Goal: Transaction & Acquisition: Purchase product/service

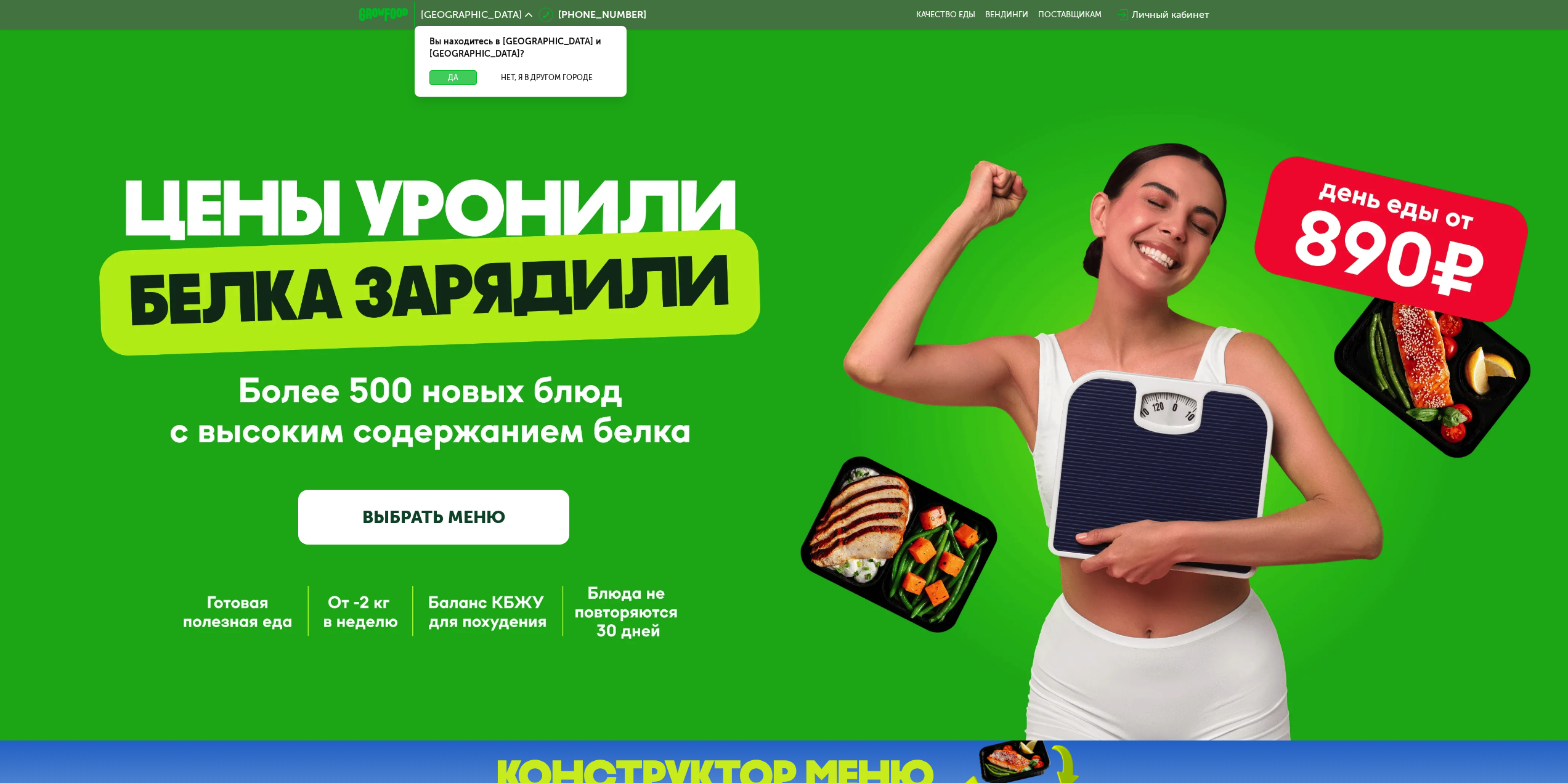
click at [439, 70] on button "Да" at bounding box center [453, 78] width 47 height 15
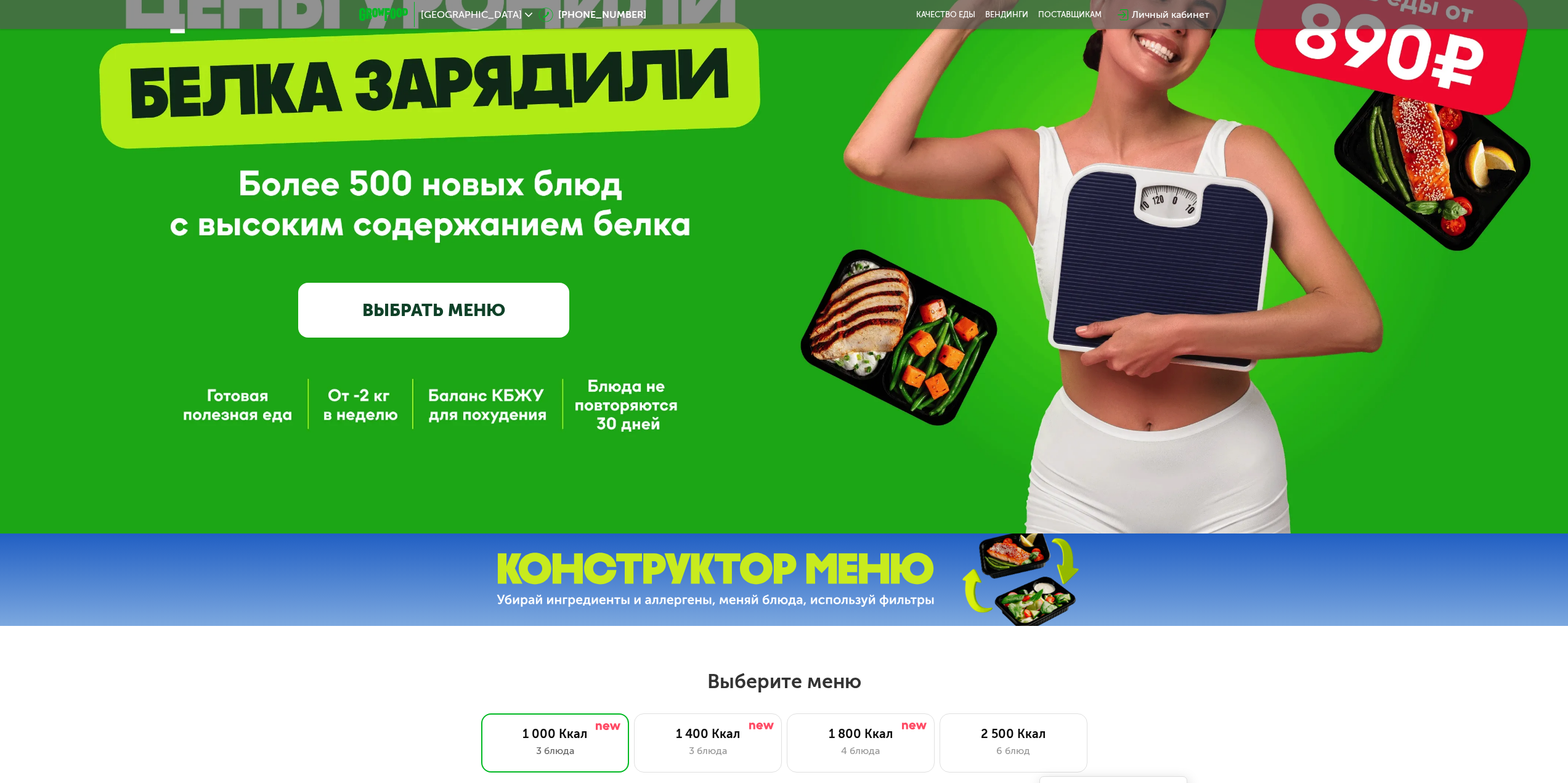
scroll to position [308, 0]
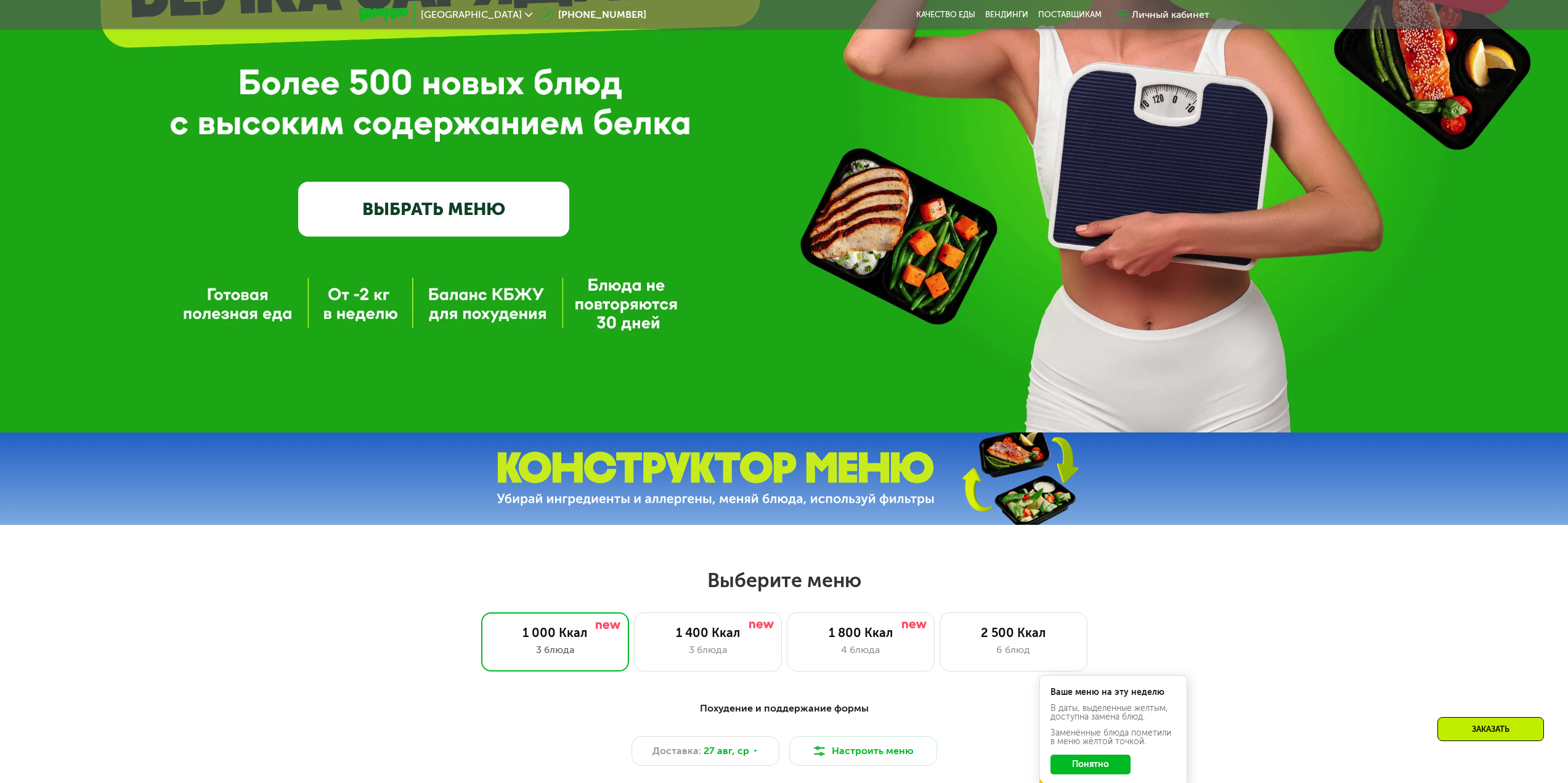
click at [433, 203] on link "ВЫБРАТЬ МЕНЮ" at bounding box center [434, 209] width 271 height 54
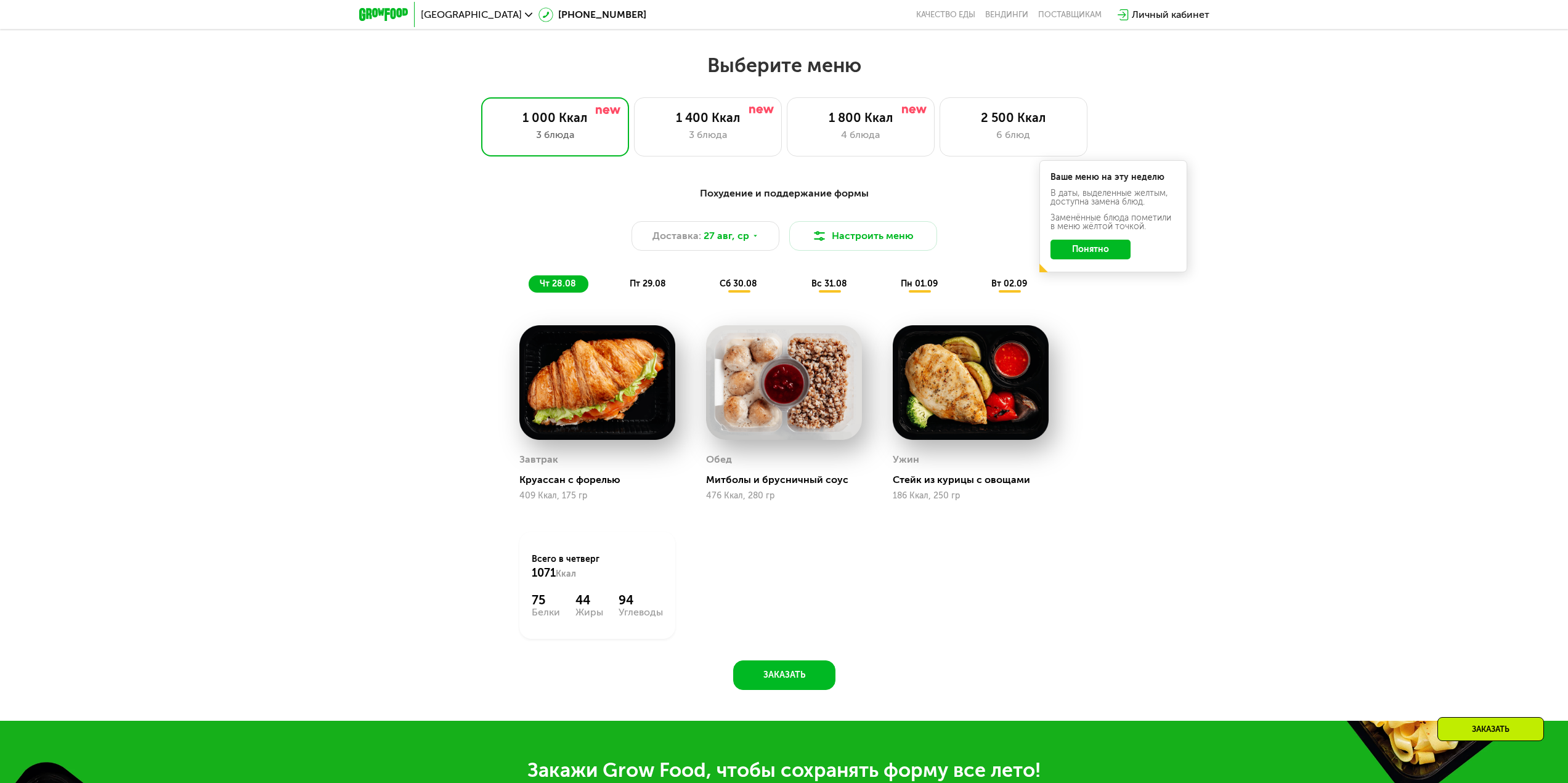
scroll to position [851, 0]
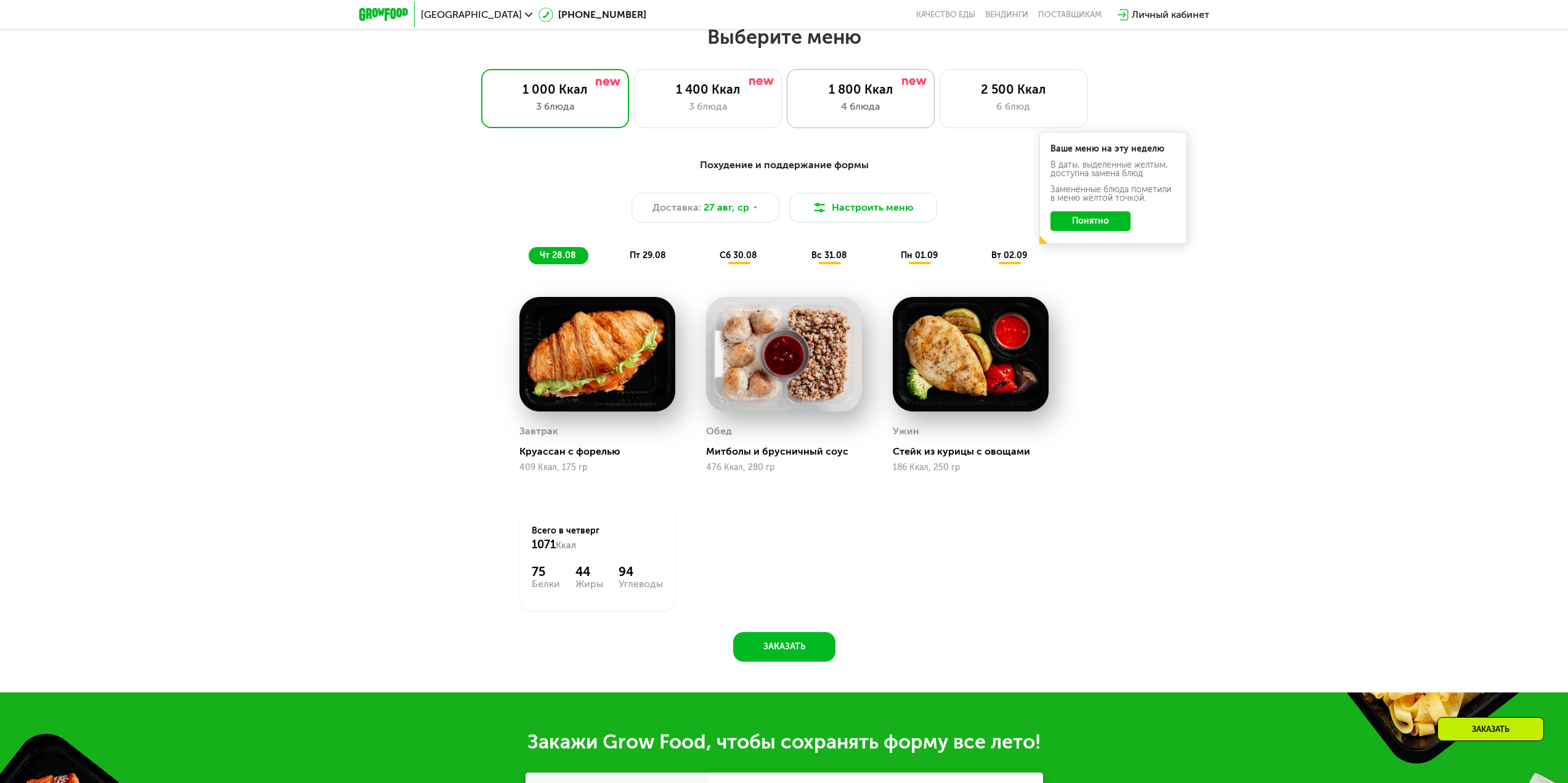
click at [847, 113] on div "4 блюда" at bounding box center [861, 107] width 122 height 15
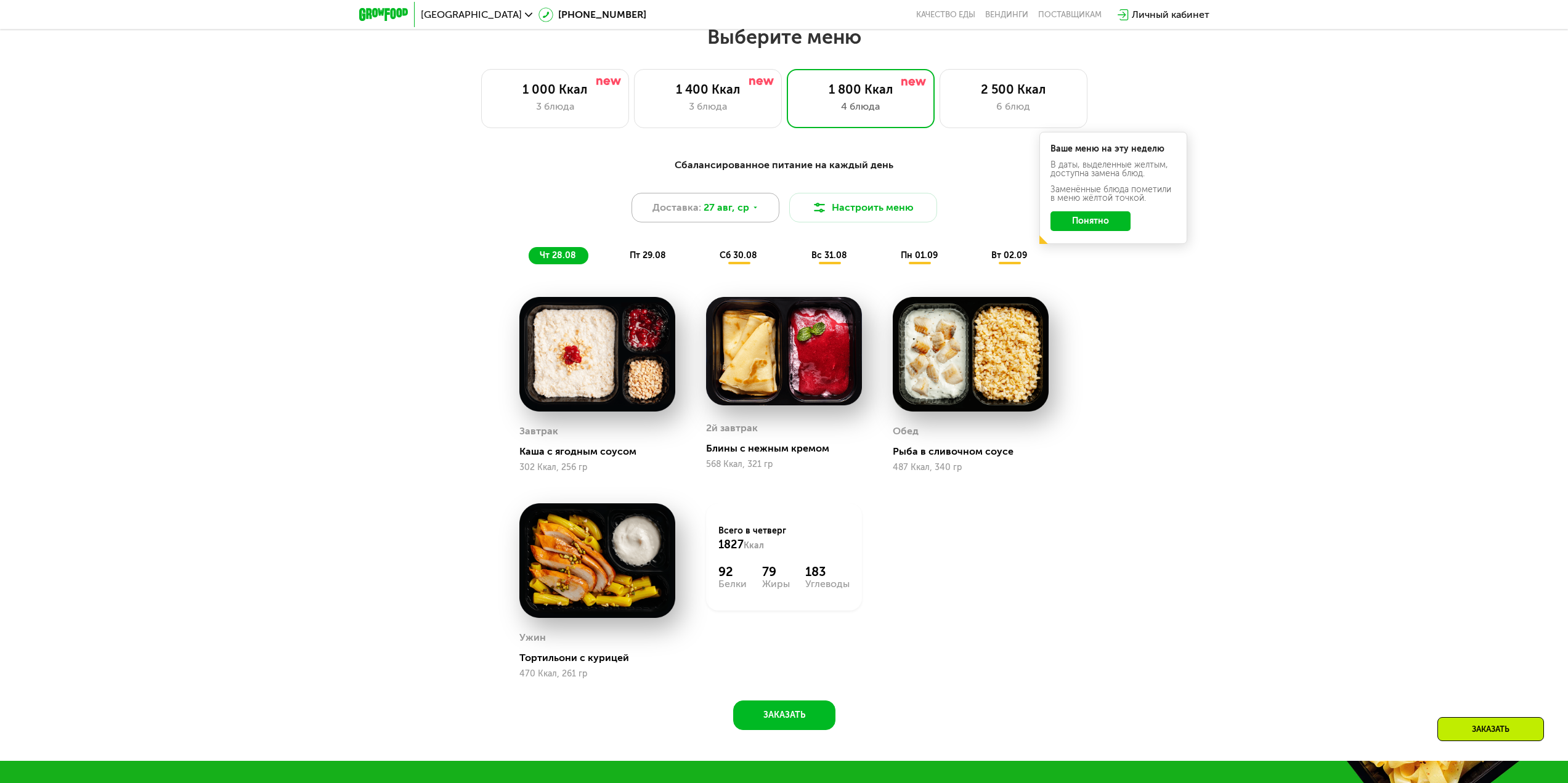
click at [761, 206] on div "Доставка: [DATE]" at bounding box center [705, 208] width 148 height 30
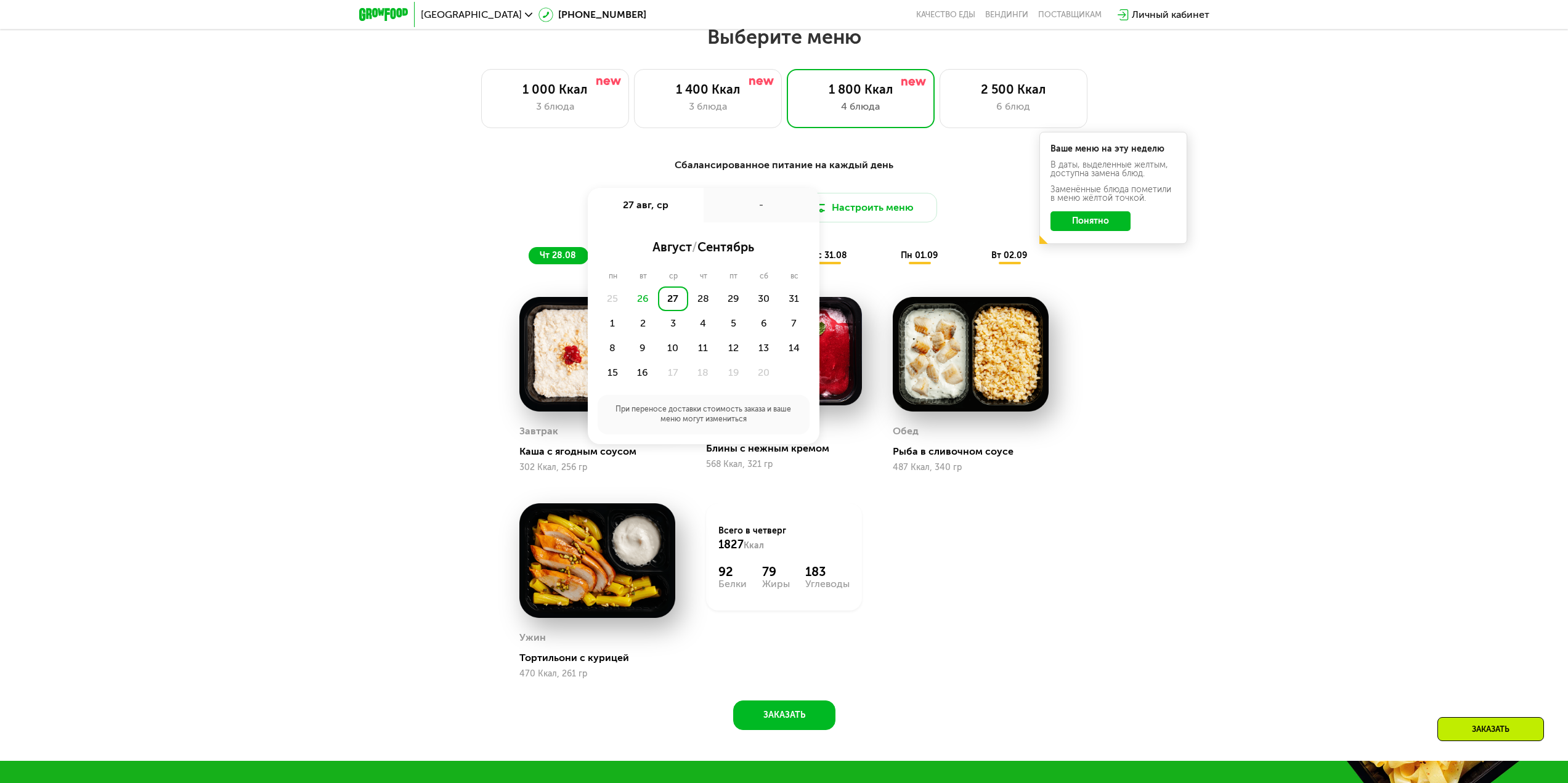
click at [464, 181] on div "Сбалансированное питание на каждый день Доставка: [DATE] авг, ср - август / сен…" at bounding box center [784, 211] width 729 height 107
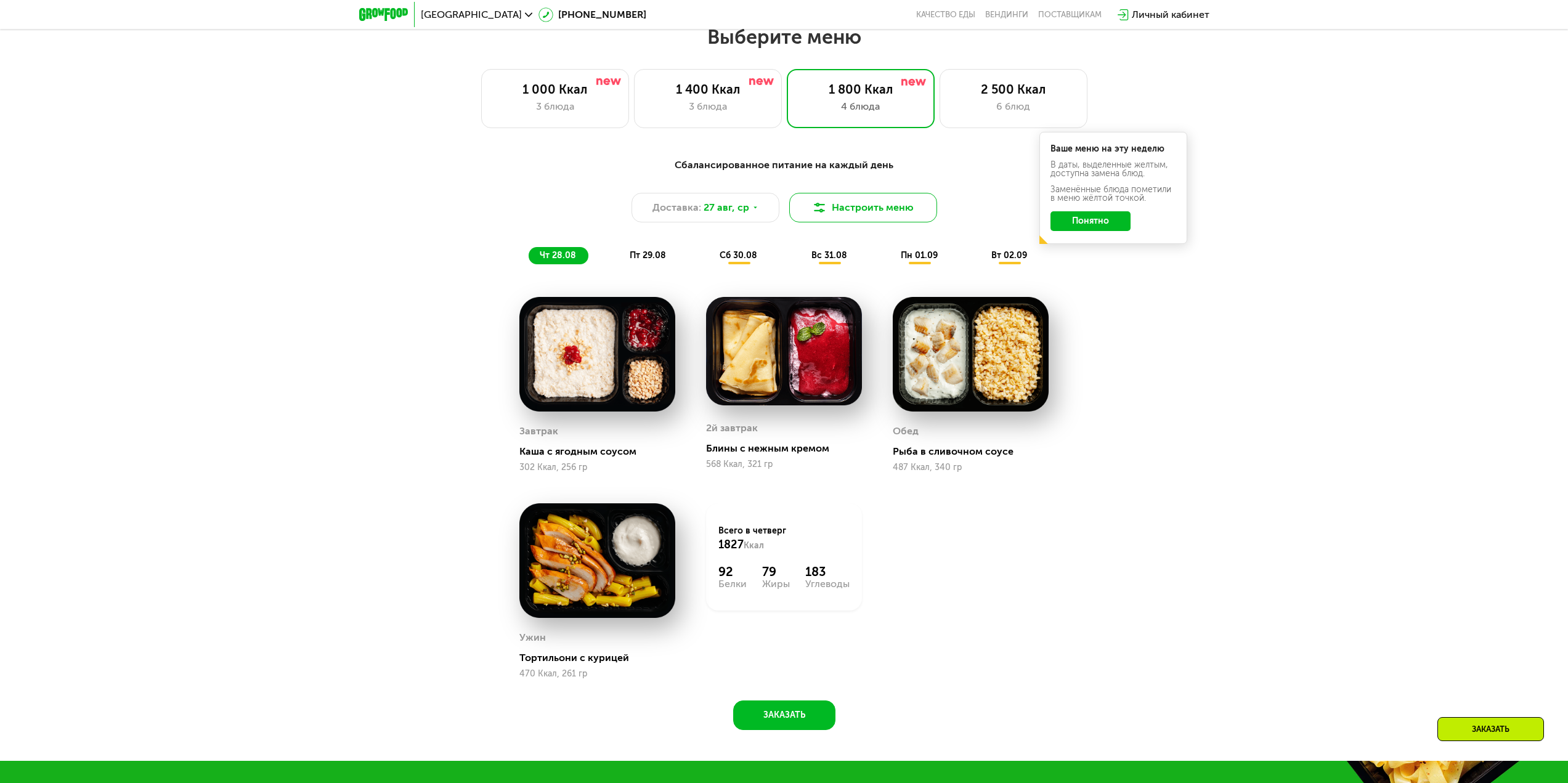
click at [865, 202] on button "Настроить меню" at bounding box center [863, 208] width 148 height 30
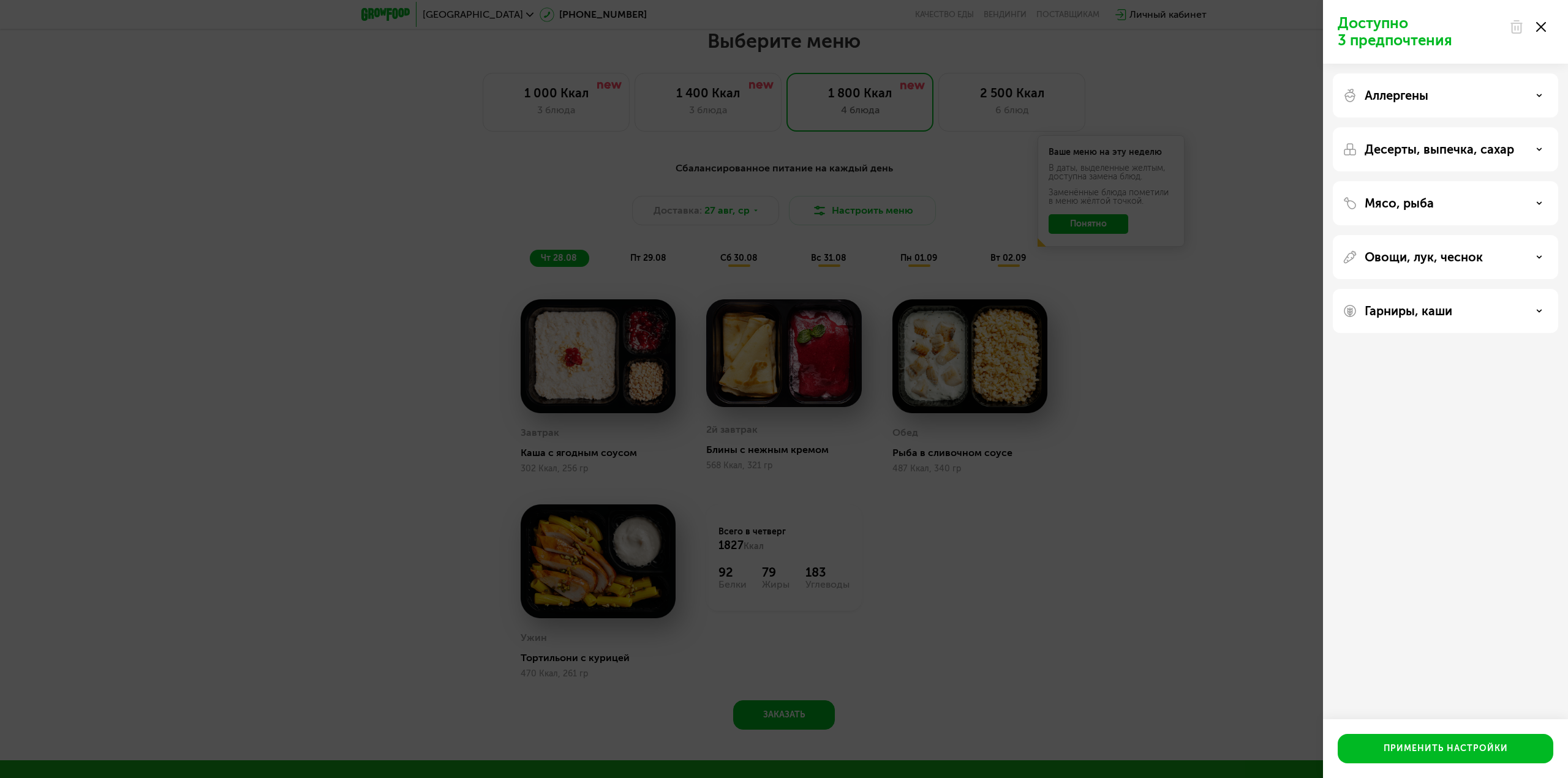
click at [1551, 235] on div "Мясо, рыба" at bounding box center [1445, 257] width 226 height 44
click at [1536, 208] on div "Мясо, рыба" at bounding box center [1445, 203] width 206 height 15
click at [1532, 208] on div "Мясо, рыба" at bounding box center [1445, 203] width 206 height 15
click at [1222, 251] on div "Доступно 3 предпочтения Аллергены Десерты, выпечка, сахар Мясо, рыба Овощи, лук…" at bounding box center [784, 389] width 1568 height 778
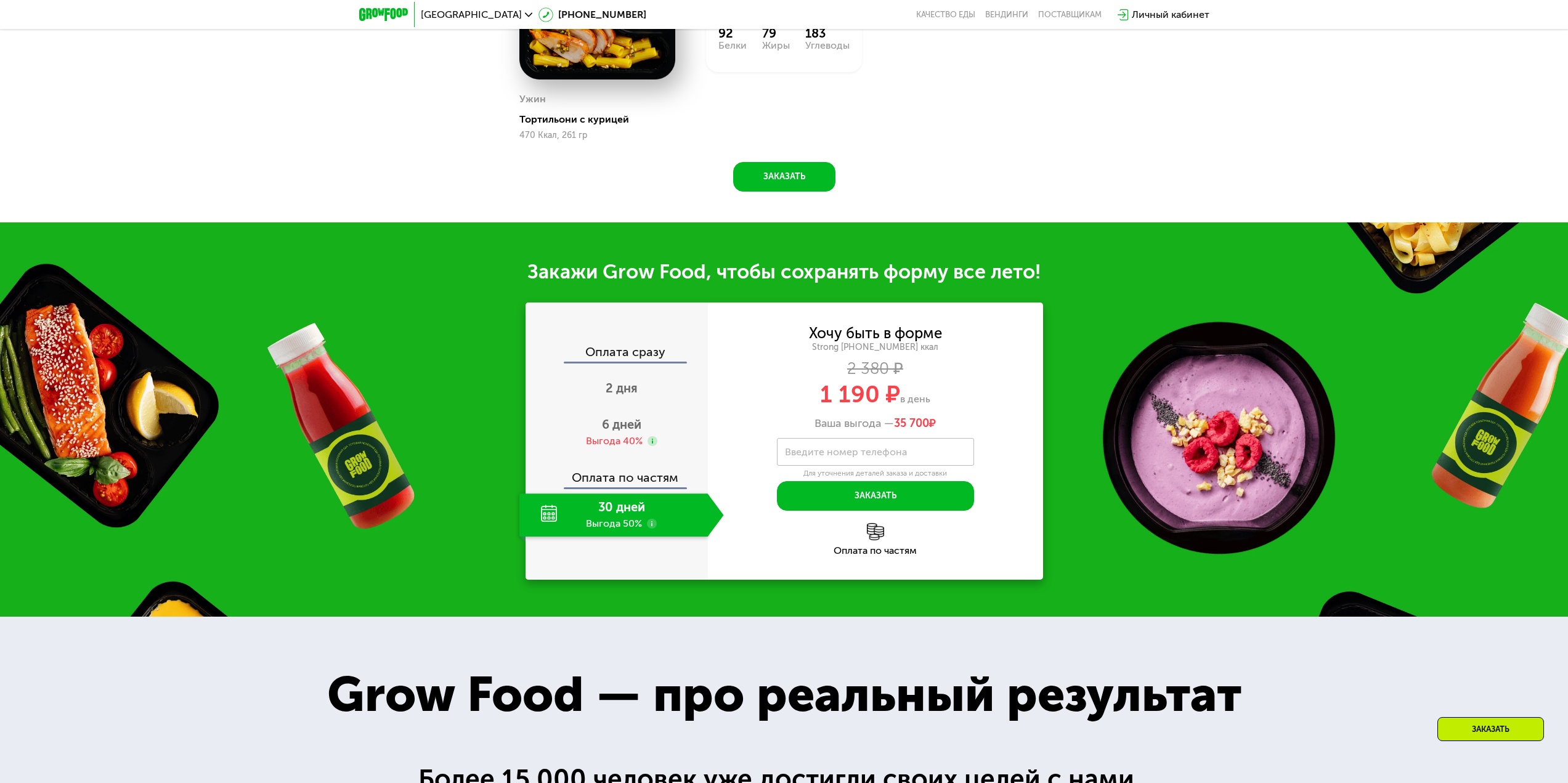
scroll to position [1467, 0]
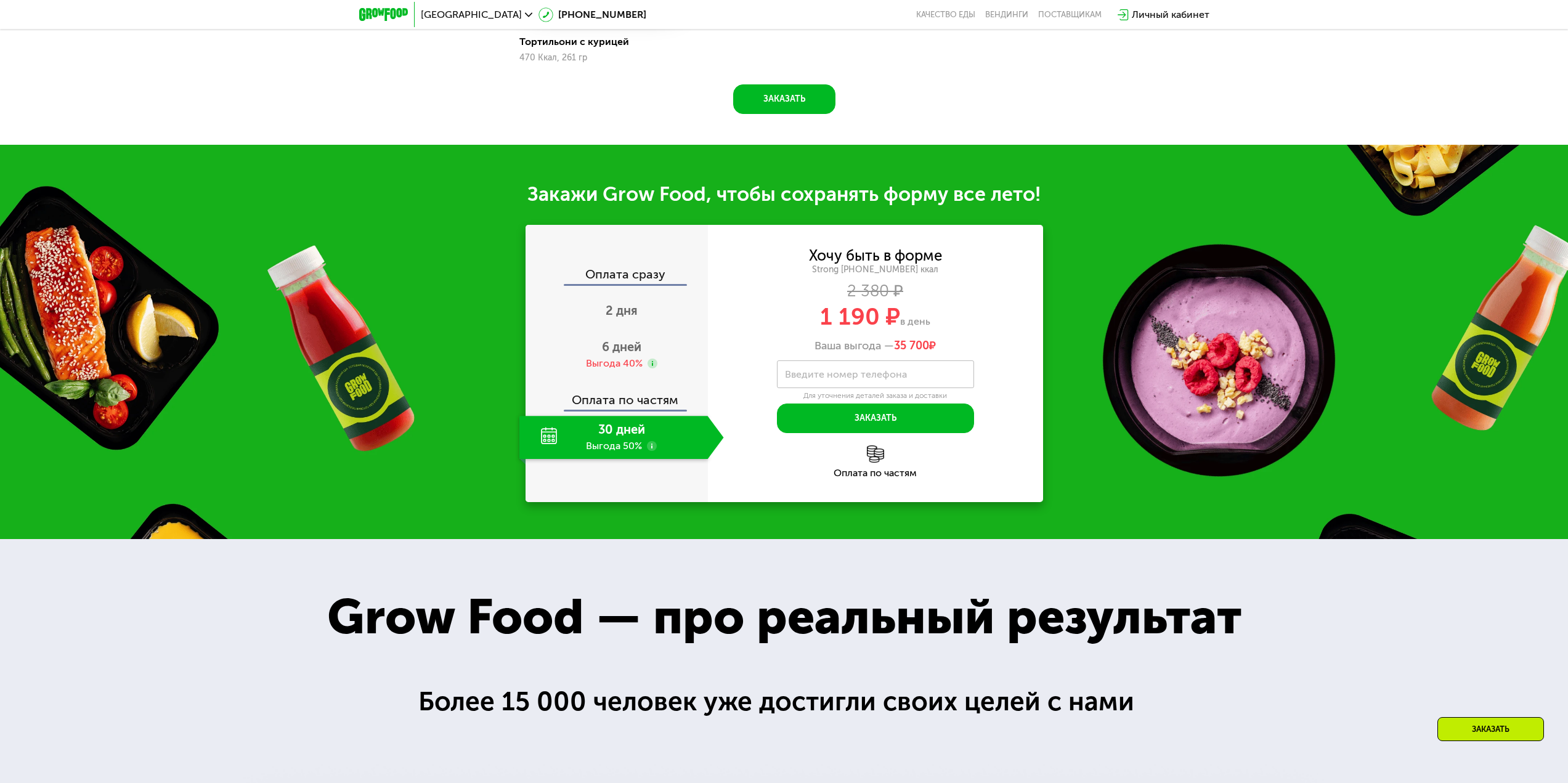
click at [612, 435] on div "30 дней Выгода 50%" at bounding box center [614, 438] width 189 height 43
click at [619, 317] on span "2 дня" at bounding box center [622, 311] width 32 height 15
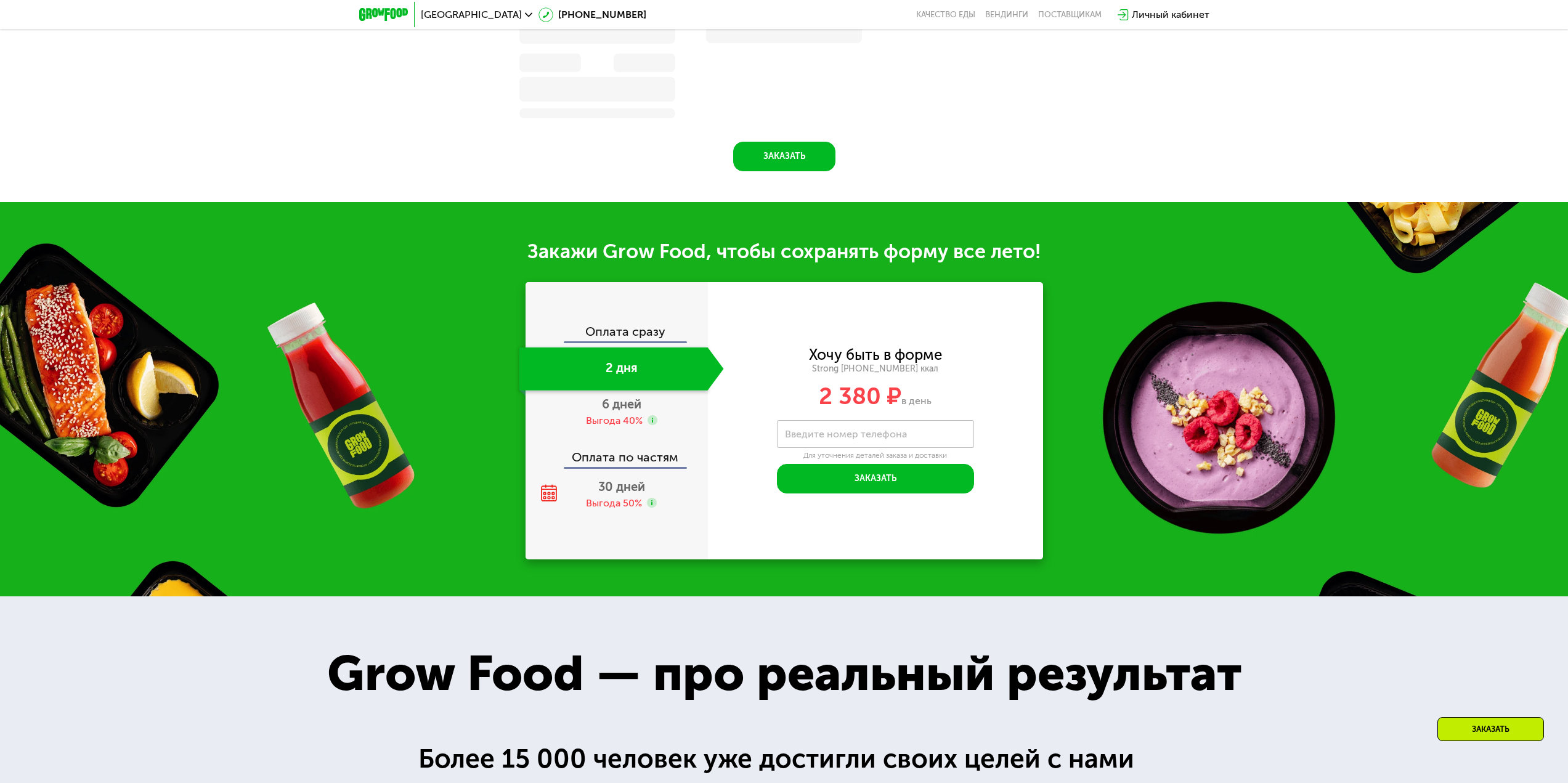
scroll to position [1525, 0]
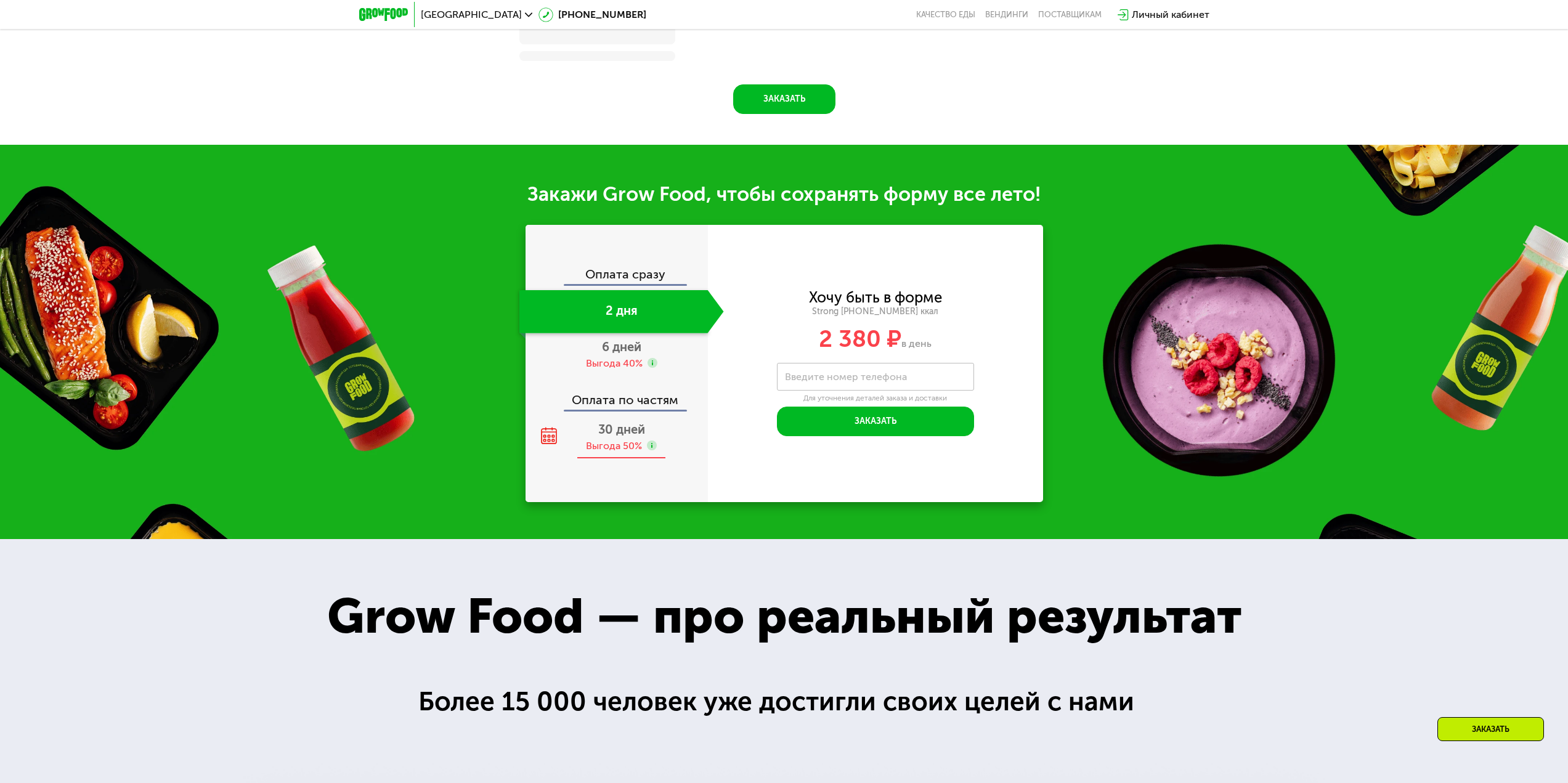
click at [617, 428] on span "30 дней" at bounding box center [622, 430] width 47 height 15
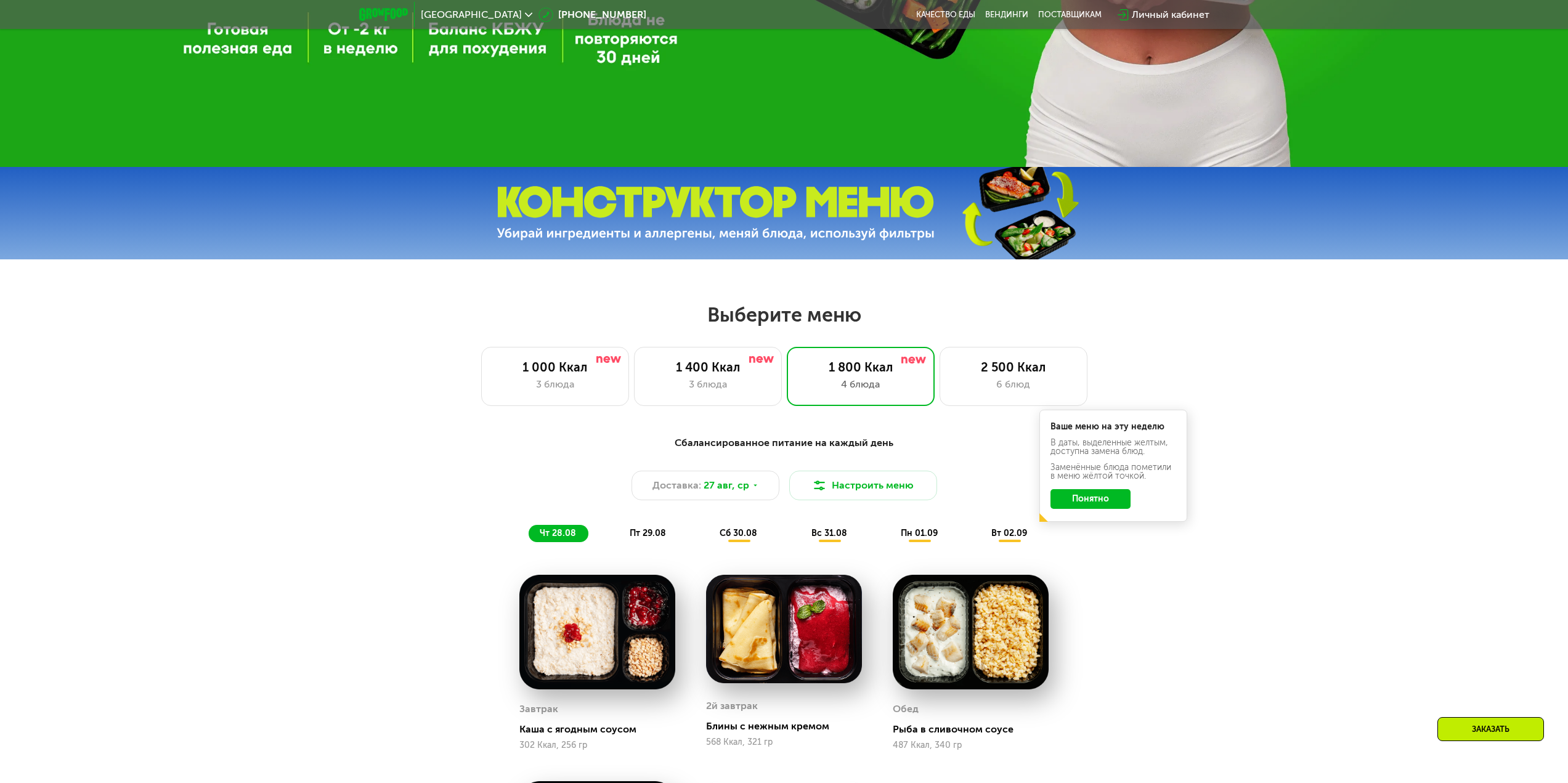
scroll to position [616, 0]
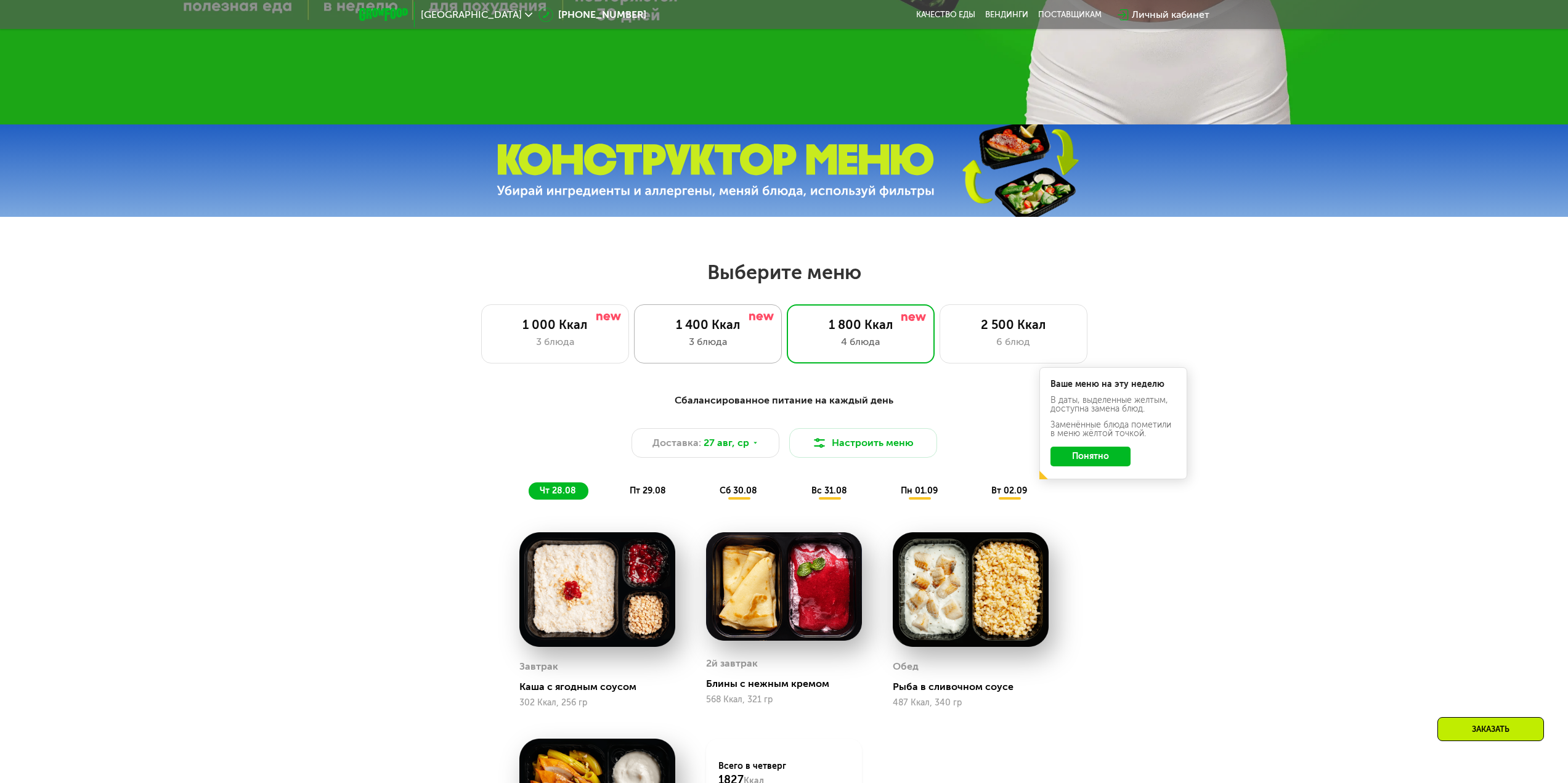
click at [743, 341] on div "3 блюда" at bounding box center [708, 342] width 122 height 15
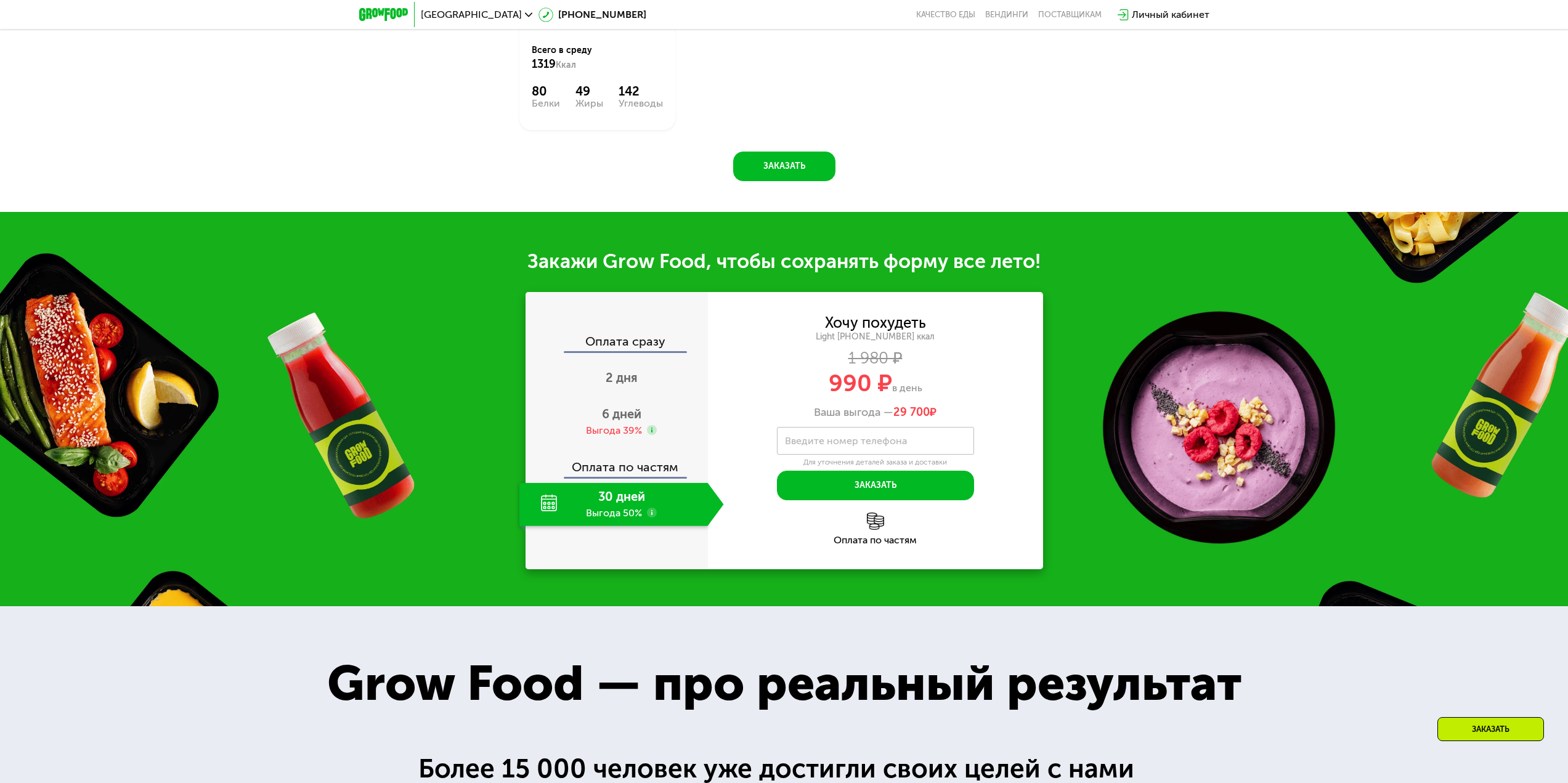
scroll to position [1232, 0]
